Goal: Navigation & Orientation: Go to known website

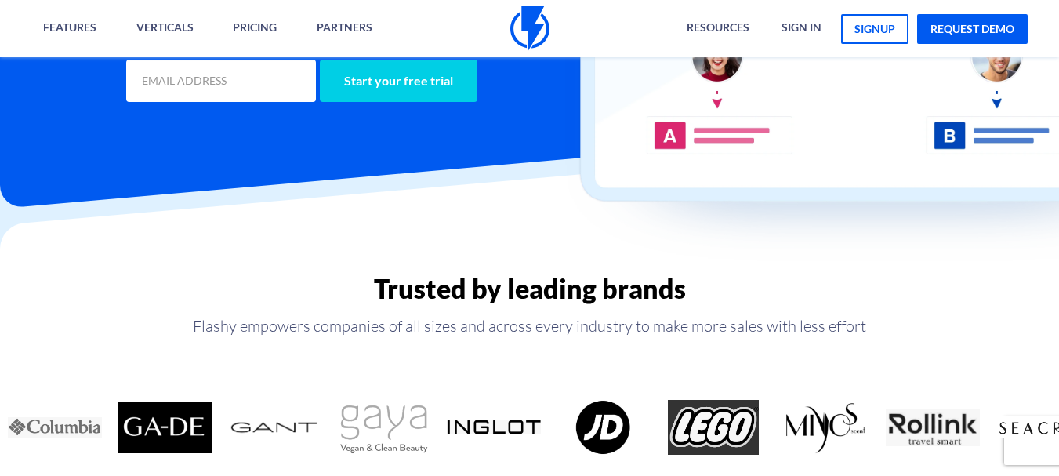
scroll to position [314, 0]
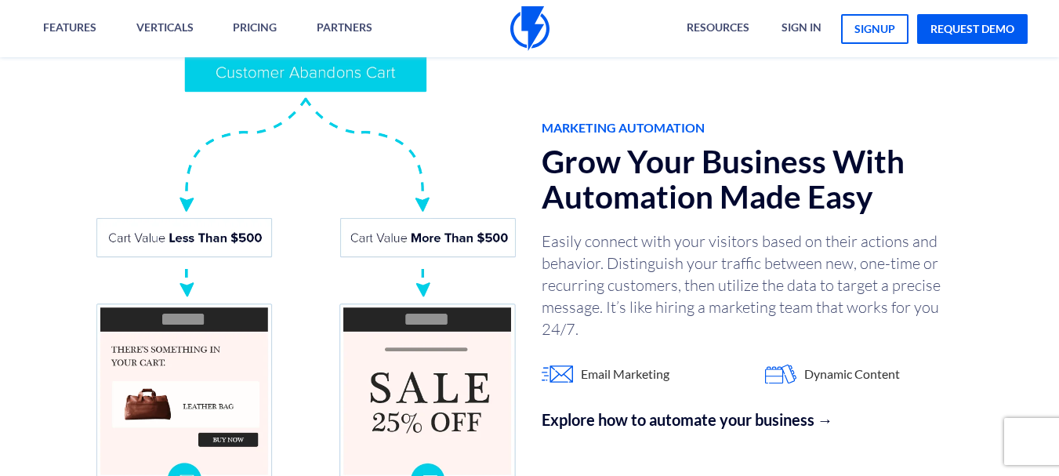
scroll to position [1411, 0]
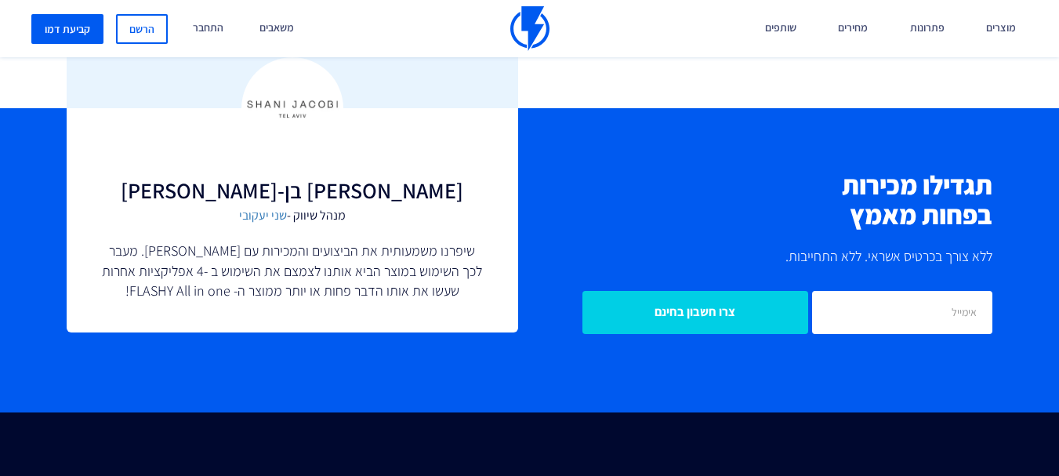
scroll to position [3136, 0]
